Goal: Task Accomplishment & Management: Complete application form

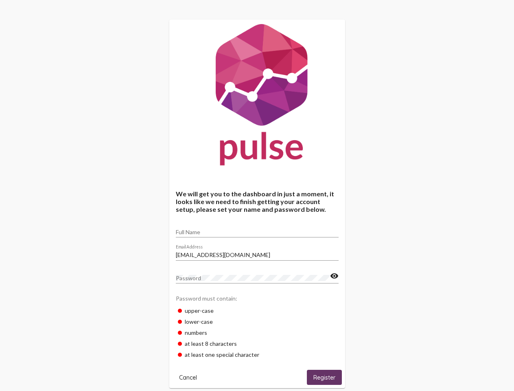
click at [257, 229] on input "Full Name" at bounding box center [257, 232] width 163 height 7
click at [257, 252] on input "[EMAIL_ADDRESS][DOMAIN_NAME]" at bounding box center [257, 255] width 163 height 7
click at [334, 276] on mat-icon "visibility" at bounding box center [334, 276] width 9 height 10
click at [188, 377] on span "Cancel" at bounding box center [188, 377] width 18 height 7
click at [324, 377] on span "Register" at bounding box center [324, 377] width 22 height 7
